Goal: Navigation & Orientation: Understand site structure

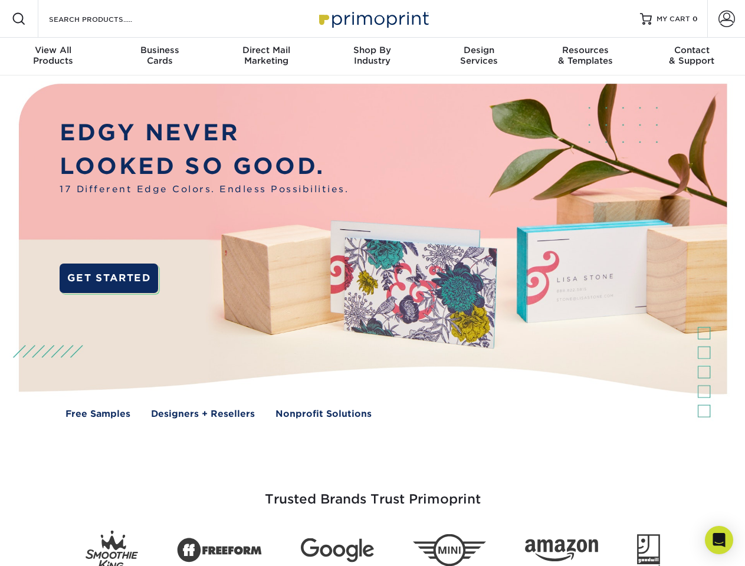
click at [372, 283] on img at bounding box center [372, 260] width 737 height 369
click at [19, 19] on span at bounding box center [19, 19] width 14 height 14
click at [726, 19] on span at bounding box center [726, 19] width 17 height 17
click at [53, 57] on div "View All Products" at bounding box center [53, 55] width 106 height 21
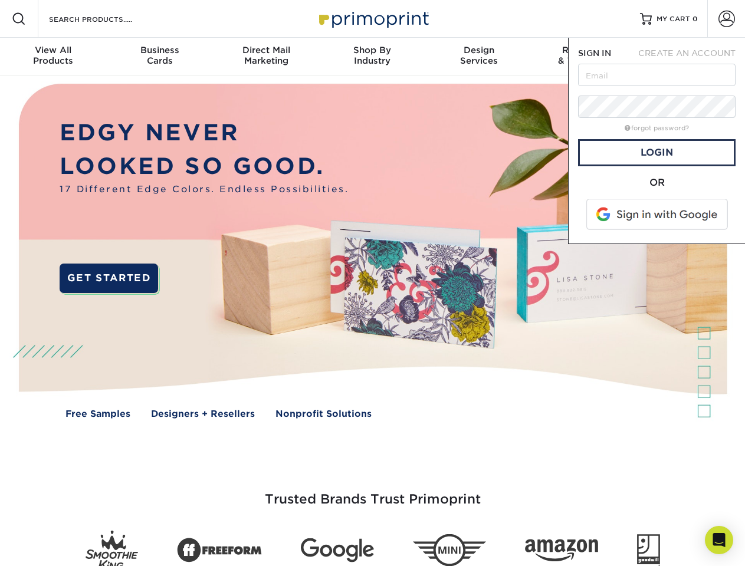
click at [159, 57] on div "Business Cards" at bounding box center [159, 55] width 106 height 21
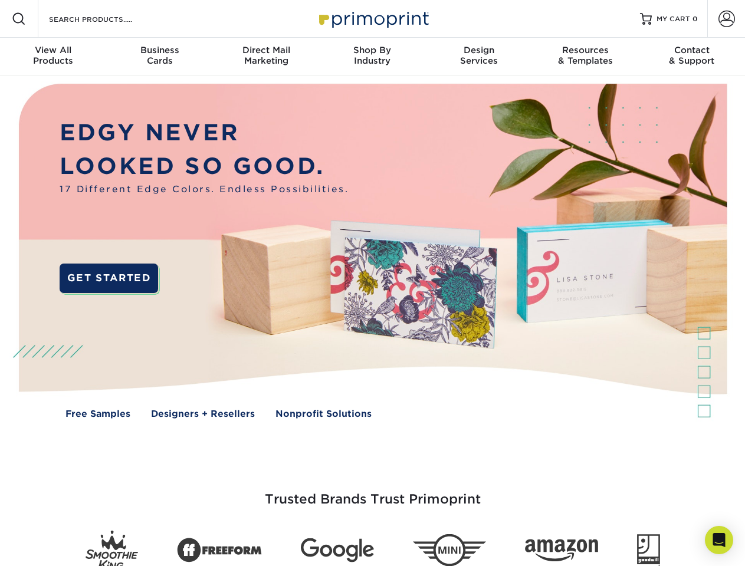
click at [266, 57] on div "Direct Mail Marketing" at bounding box center [266, 55] width 106 height 21
click at [372, 57] on div "Shop By Industry" at bounding box center [372, 55] width 106 height 21
click at [479, 57] on div "Design Services" at bounding box center [479, 55] width 106 height 21
click at [585, 57] on div "Resources & Templates" at bounding box center [585, 55] width 106 height 21
click at [692, 57] on div "Contact & Support" at bounding box center [692, 55] width 106 height 21
